Goal: Navigation & Orientation: Find specific page/section

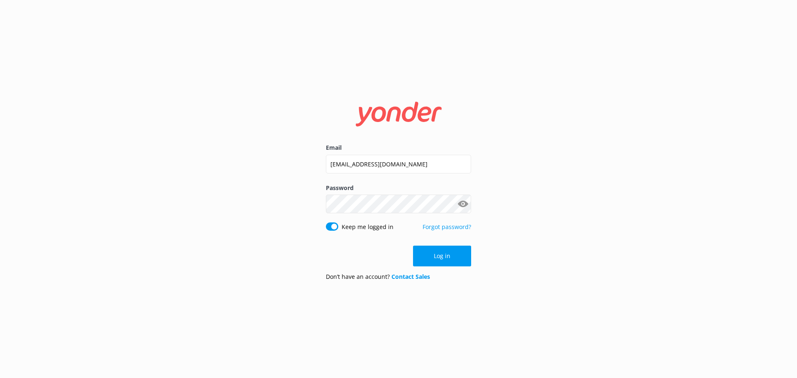
click at [449, 257] on button "Log in" at bounding box center [442, 256] width 58 height 21
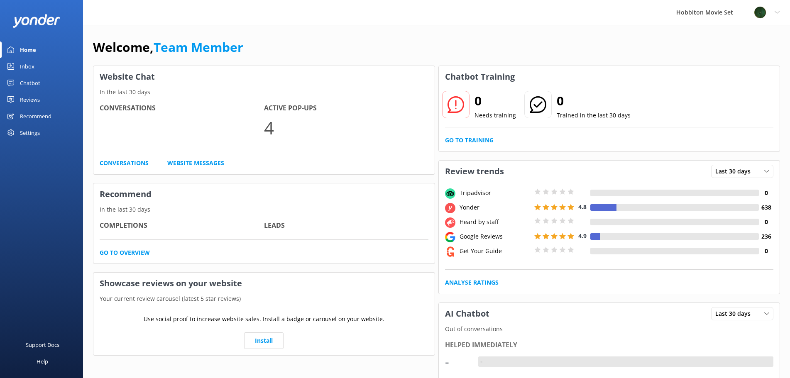
click at [36, 66] on link "Inbox" at bounding box center [41, 66] width 83 height 17
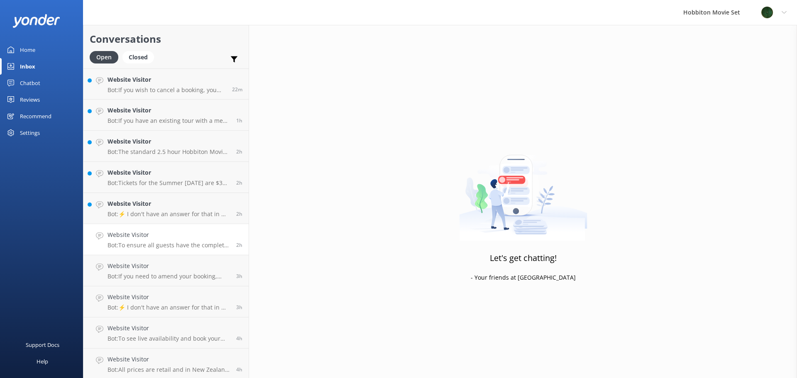
scroll to position [33, 0]
